Goal: Find contact information: Find contact information

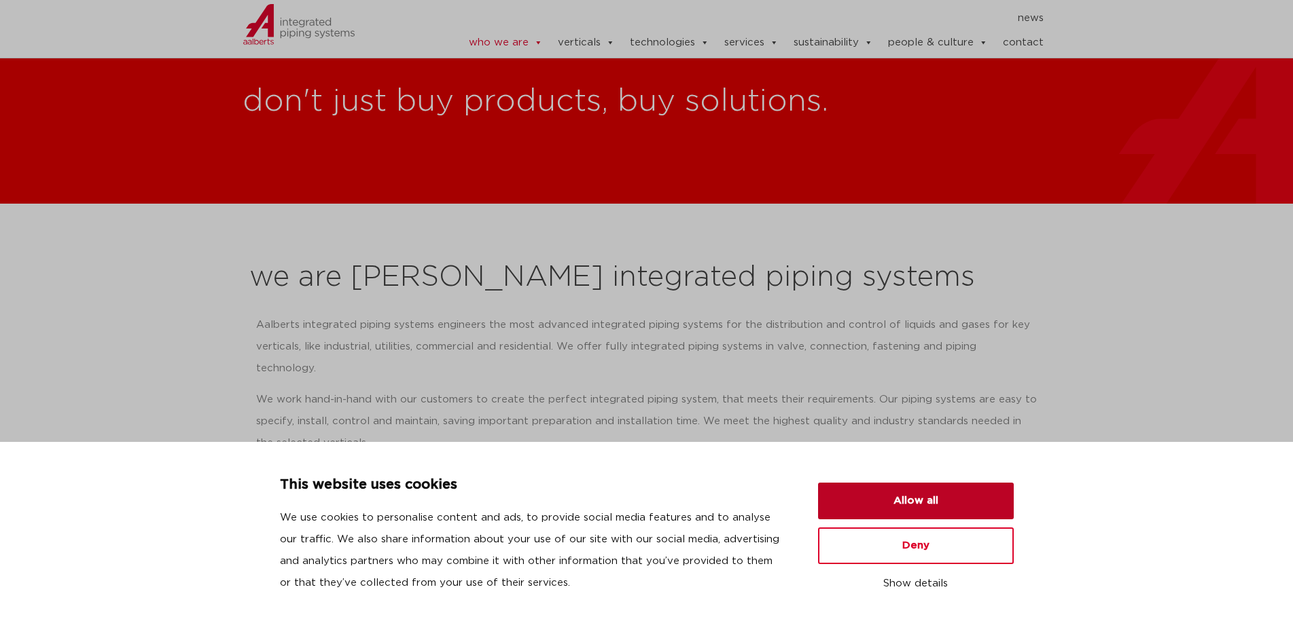
drag, startPoint x: 0, startPoint y: 0, endPoint x: 1049, endPoint y: 317, distance: 1095.4
click at [878, 505] on button "Allow all" at bounding box center [916, 501] width 196 height 37
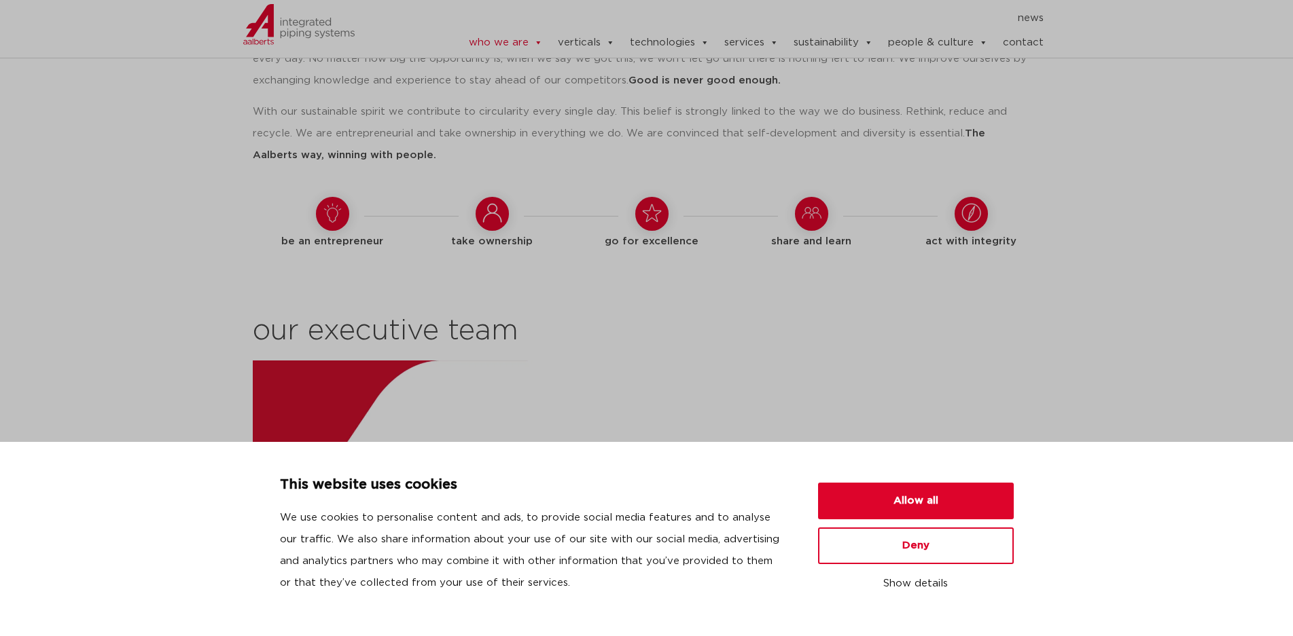
click at [1049, 361] on img at bounding box center [652, 585] width 798 height 449
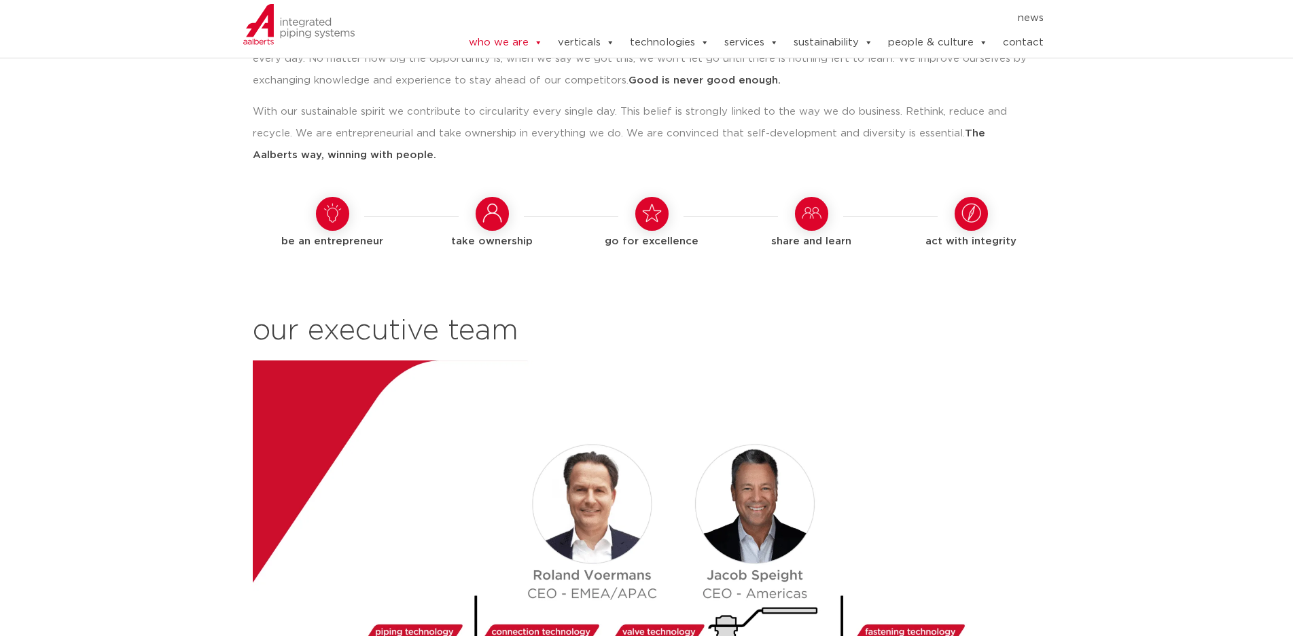
click at [1049, 361] on img at bounding box center [652, 585] width 798 height 449
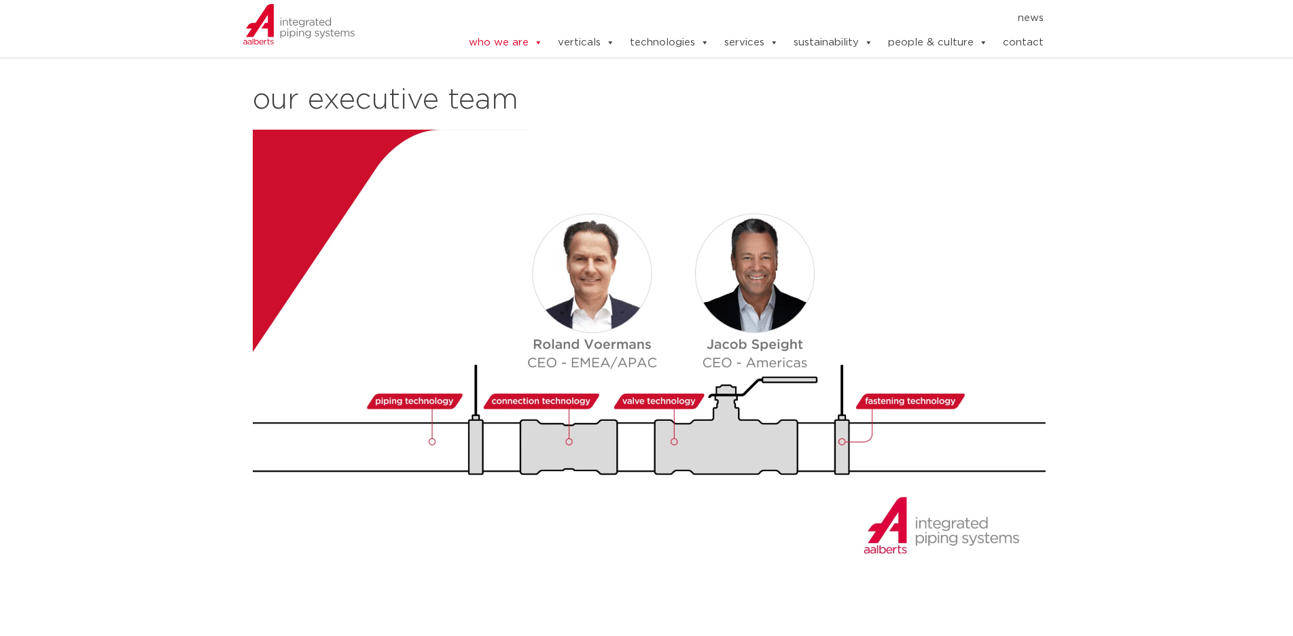
scroll to position [1449, 0]
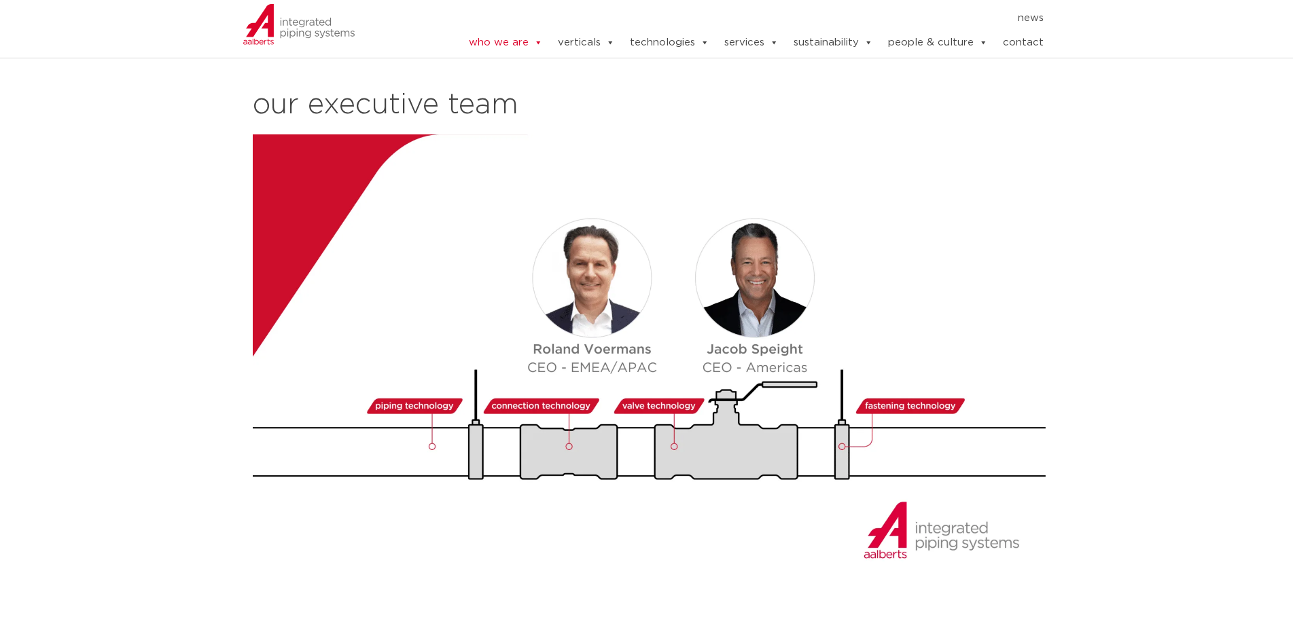
click at [1107, 284] on section "our way of working We operate from various regions around the globe: [GEOGRAPHI…" at bounding box center [646, 149] width 1293 height 923
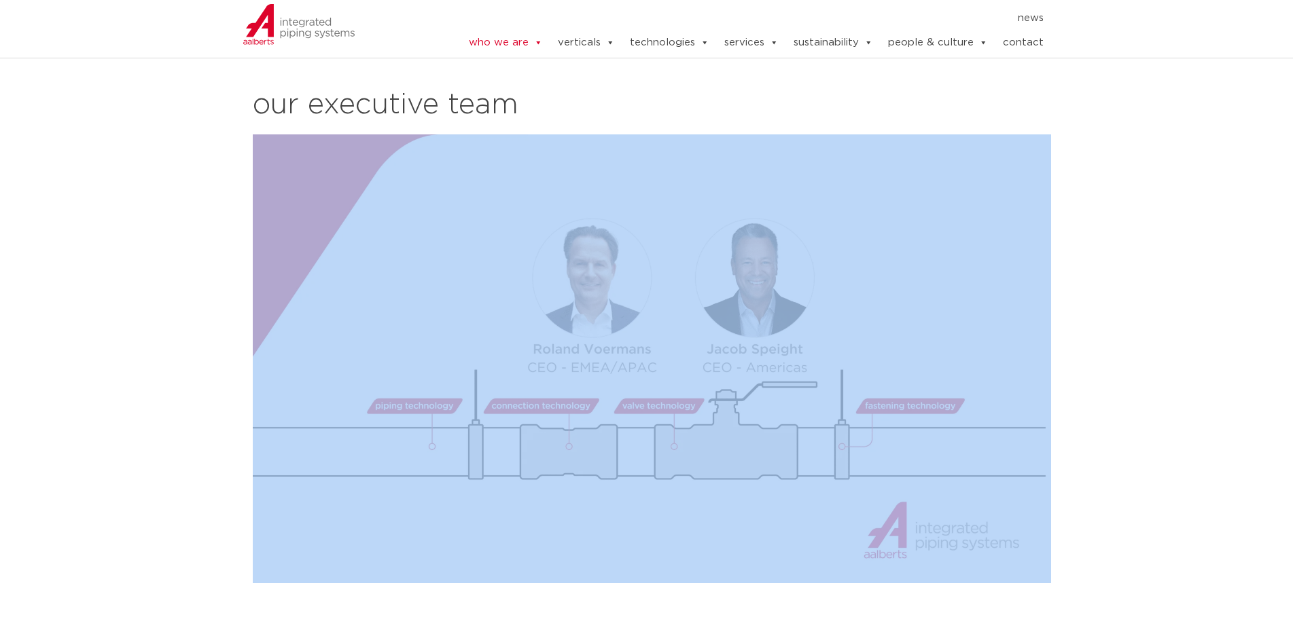
click at [1107, 284] on section "our way of working We operate from various regions around the globe: [GEOGRAPHI…" at bounding box center [646, 149] width 1293 height 923
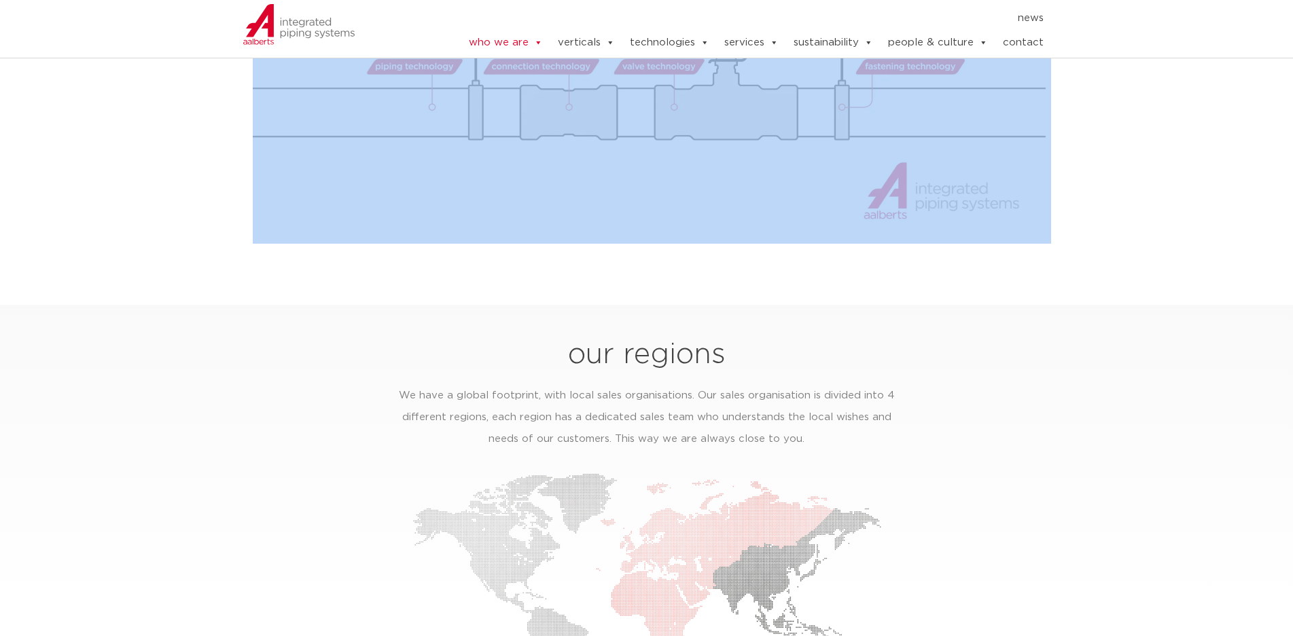
scroll to position [2060, 0]
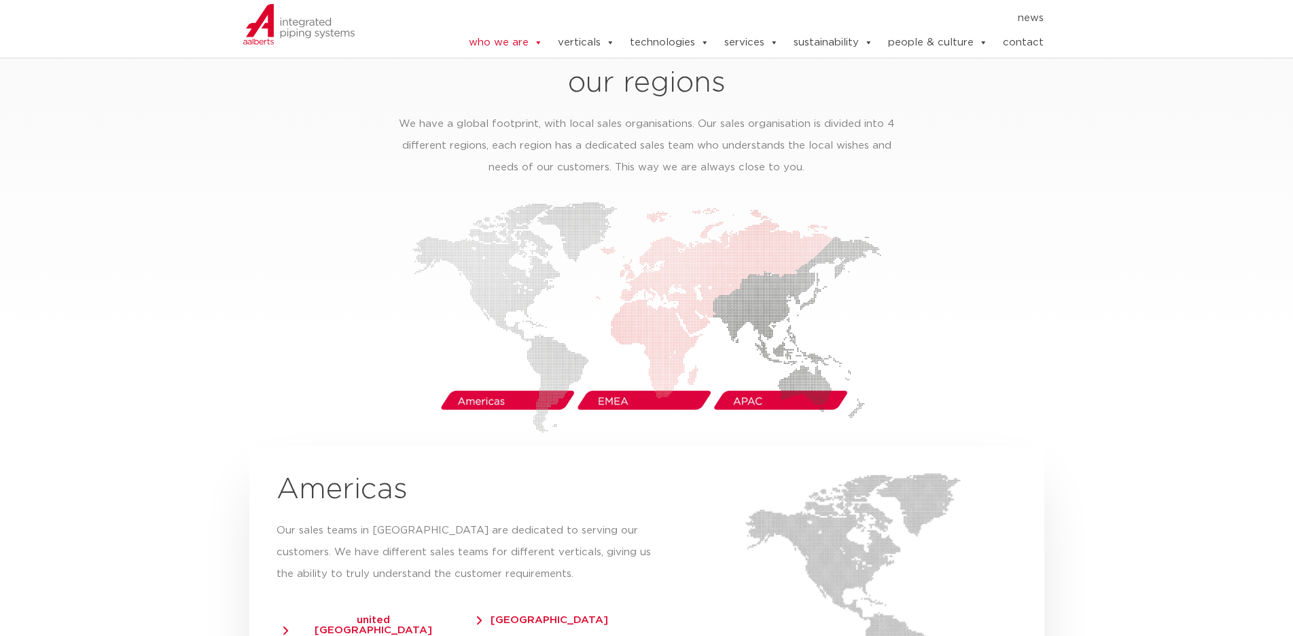
drag, startPoint x: 1115, startPoint y: 300, endPoint x: 1147, endPoint y: 187, distance: 116.5
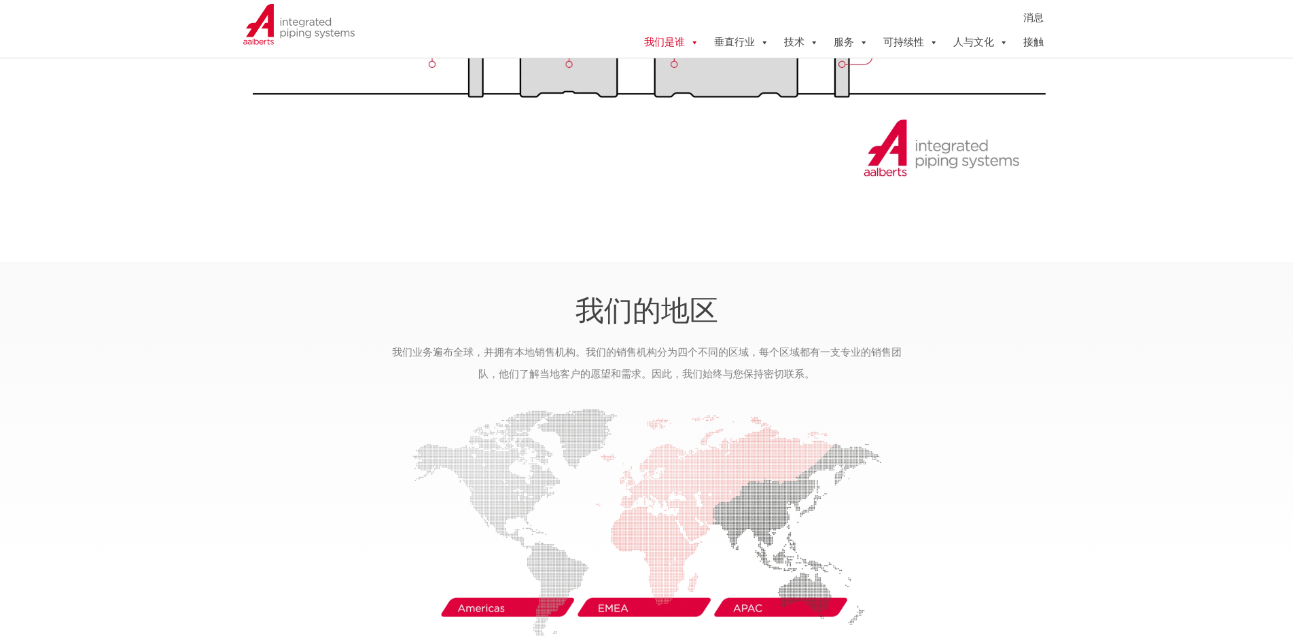
scroll to position [1528, 0]
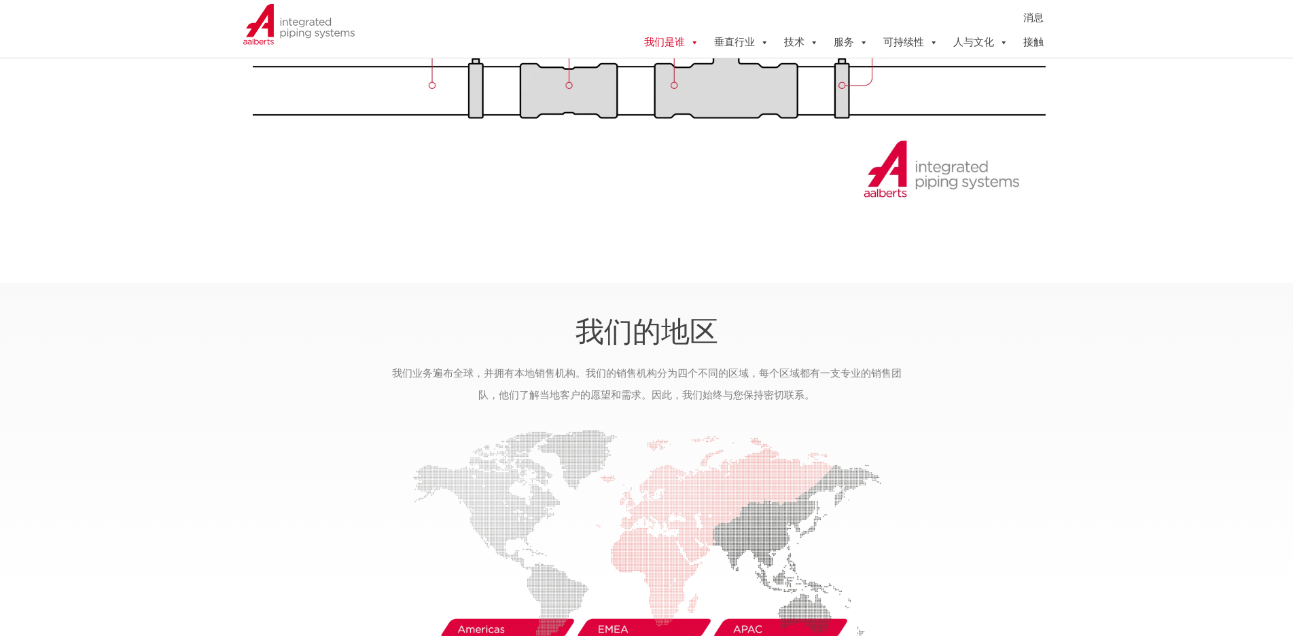
click at [1045, 45] on div "消息 消息 我们是谁 我们是Aalberts综合管道系统 我们的使命 我们的工作方式 我们的执行团队 我们的地区 美洲 西欧 英国和[GEOGRAPHIC_D…" at bounding box center [735, 13] width 630 height 88
click at [1041, 43] on font "接触" at bounding box center [1033, 42] width 20 height 10
